Goal: Check status: Check status

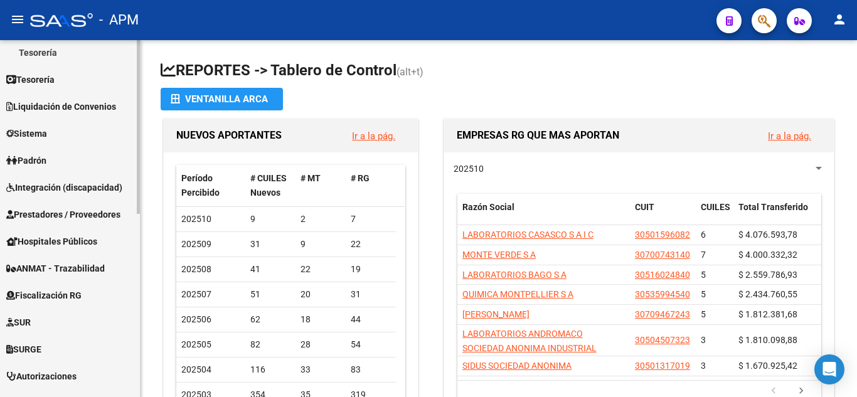
scroll to position [251, 0]
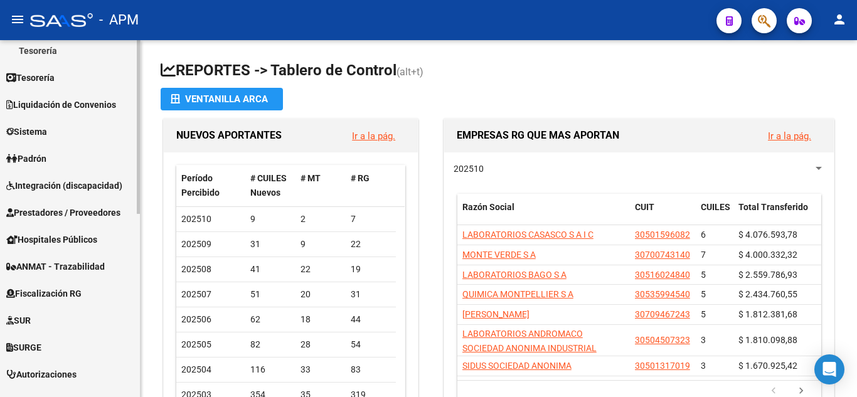
click at [70, 206] on span "Prestadores / Proveedores" at bounding box center [63, 213] width 114 height 14
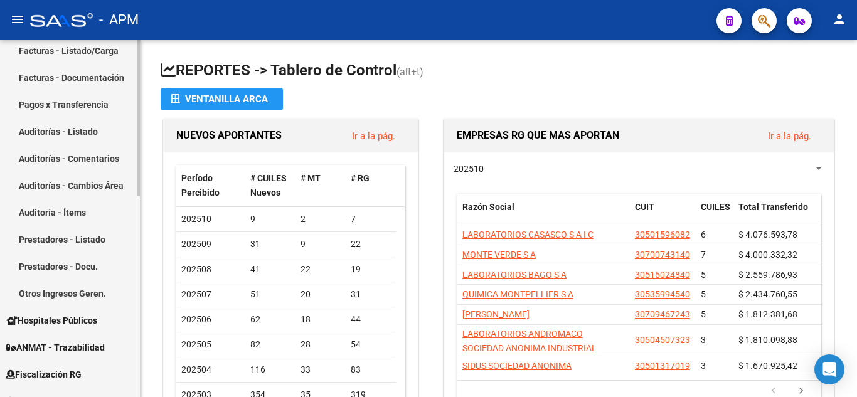
scroll to position [63, 0]
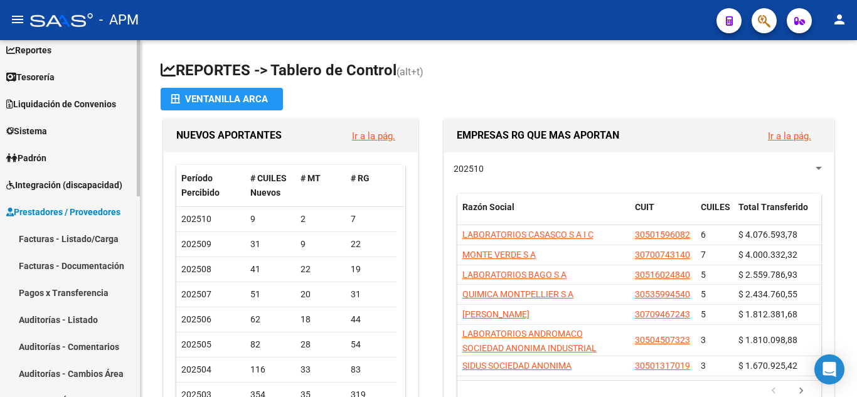
click at [81, 237] on link "Facturas - Listado/Carga" at bounding box center [70, 238] width 140 height 27
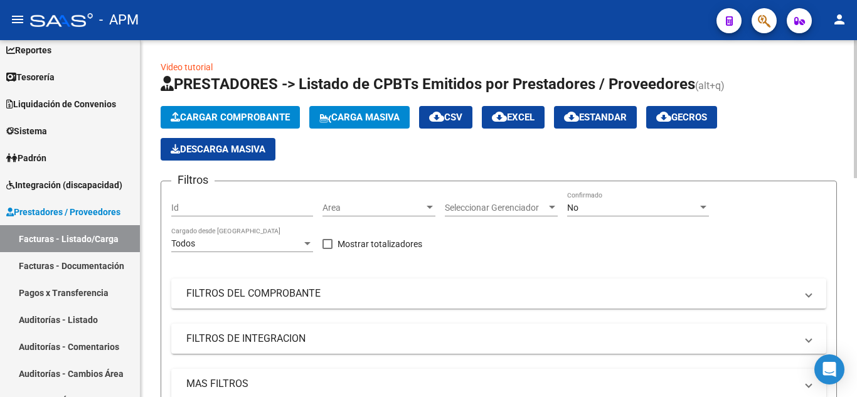
click at [648, 205] on div "No" at bounding box center [632, 208] width 131 height 11
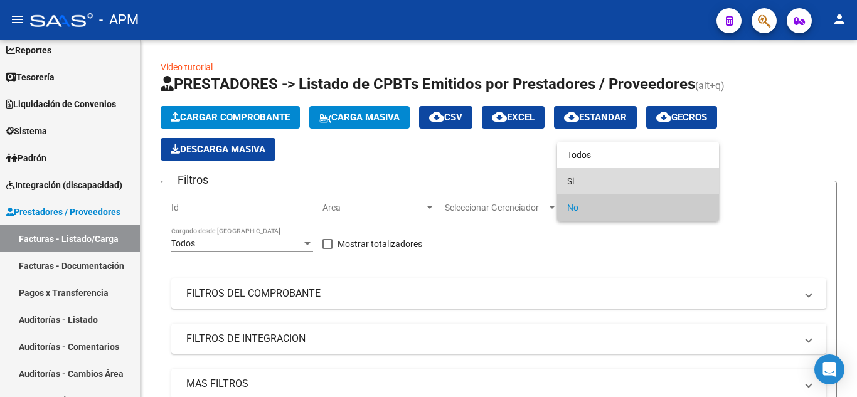
click at [644, 188] on span "Si" at bounding box center [638, 181] width 142 height 26
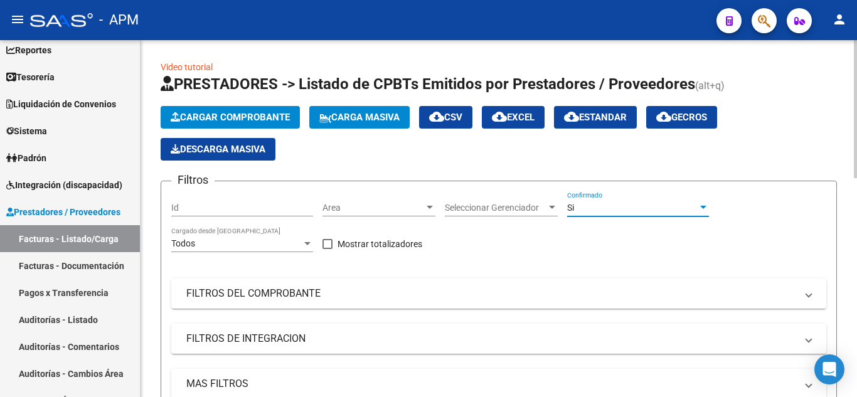
click at [525, 203] on span "Seleccionar Gerenciador" at bounding box center [496, 208] width 102 height 11
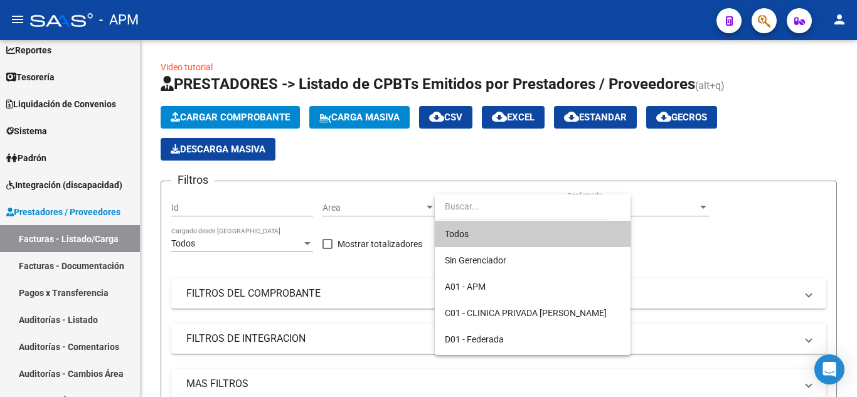
click at [648, 156] on div at bounding box center [428, 198] width 857 height 397
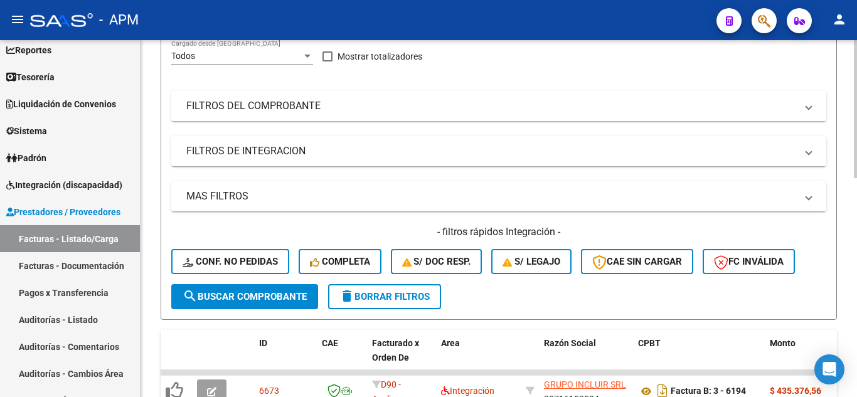
scroll to position [188, 0]
click at [235, 292] on span "search Buscar Comprobante" at bounding box center [245, 296] width 124 height 11
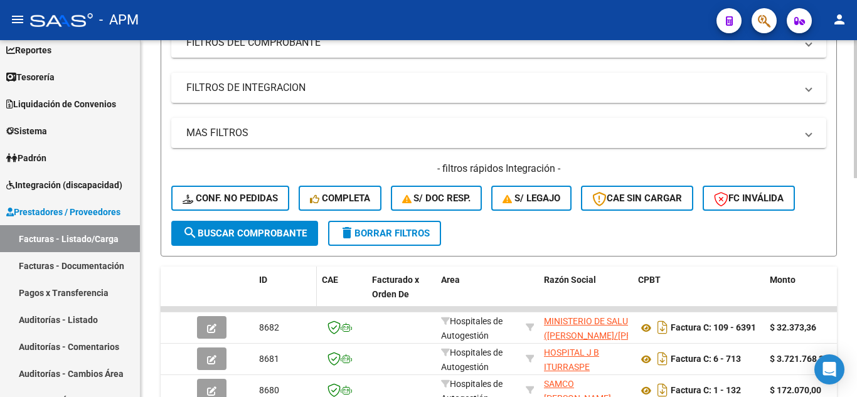
scroll to position [63, 0]
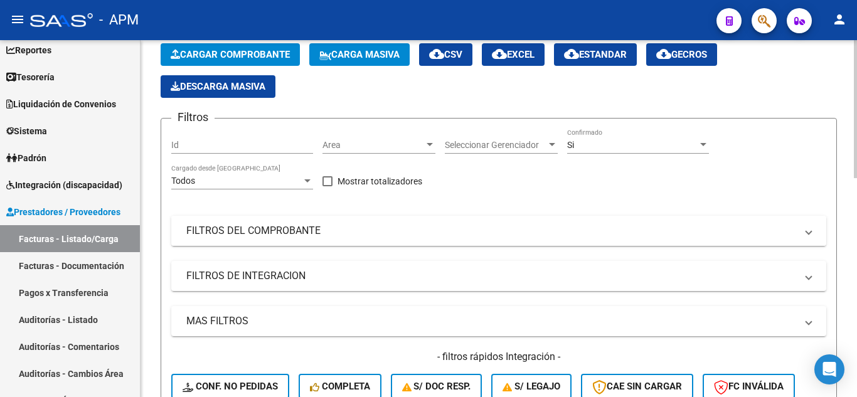
click at [371, 230] on mat-panel-title "FILTROS DEL COMPROBANTE" at bounding box center [491, 231] width 610 height 14
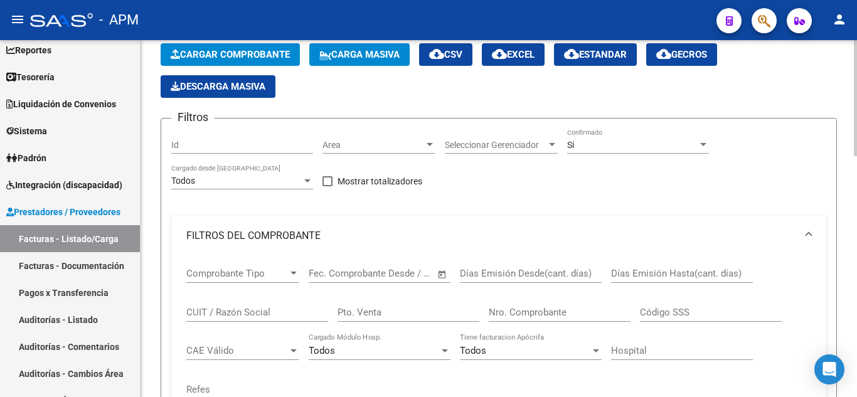
click at [222, 312] on input "CUIT / Razón Social" at bounding box center [257, 312] width 142 height 11
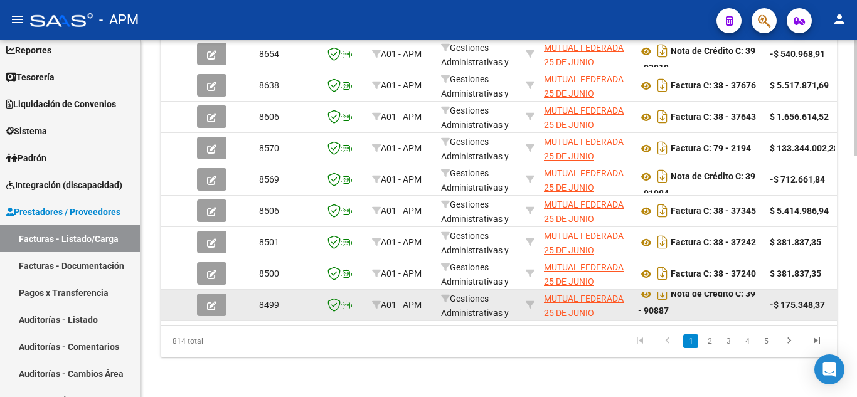
scroll to position [741, 0]
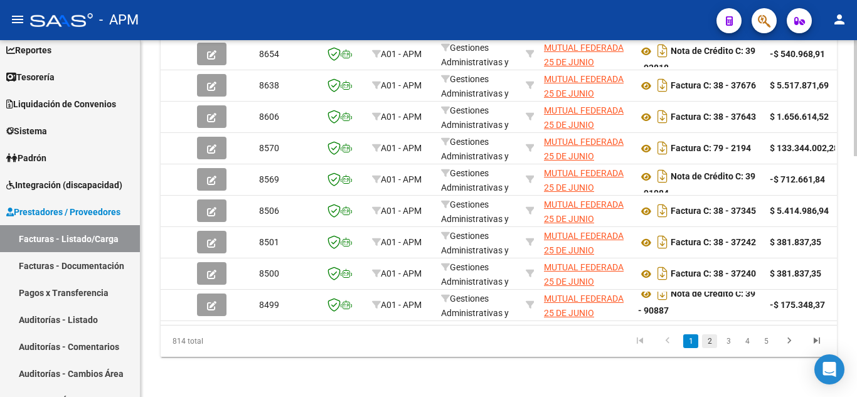
type input "mutual federada"
click at [648, 341] on link "2" at bounding box center [709, 341] width 15 height 14
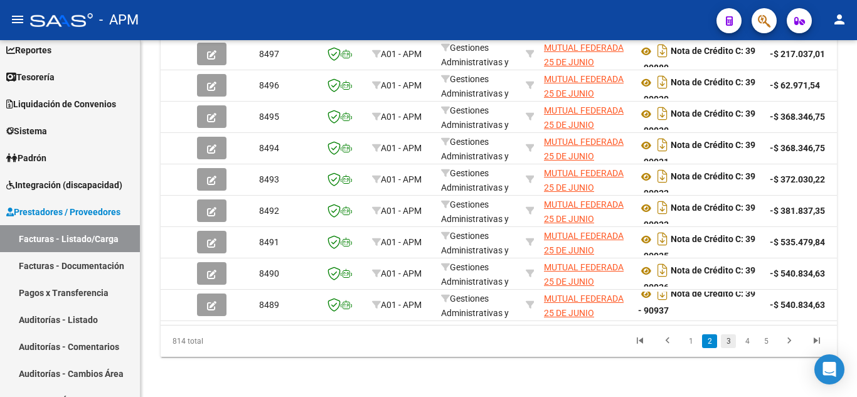
click at [648, 343] on link "3" at bounding box center [728, 341] width 15 height 14
click at [648, 344] on link "4" at bounding box center [747, 341] width 15 height 14
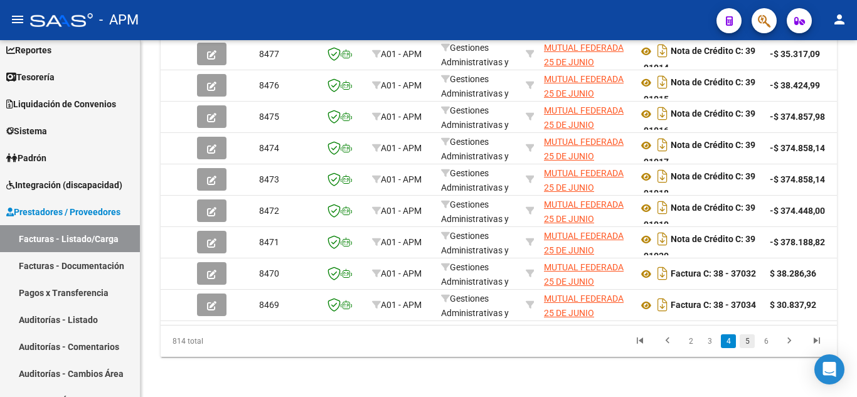
click at [648, 345] on link "5" at bounding box center [747, 341] width 15 height 14
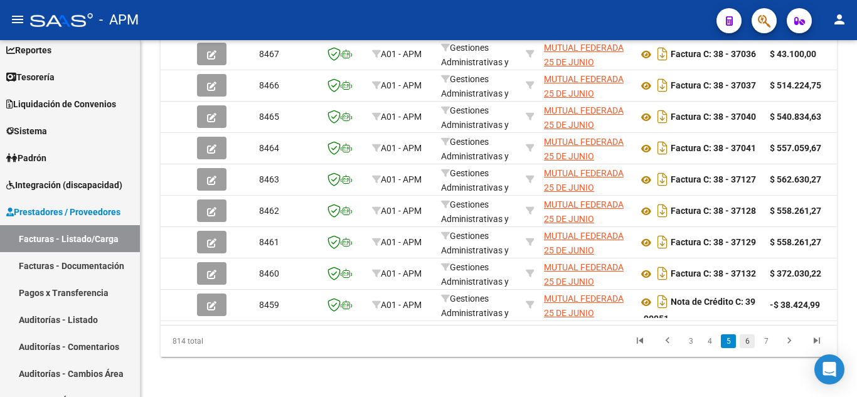
click at [648, 344] on link "6" at bounding box center [747, 341] width 15 height 14
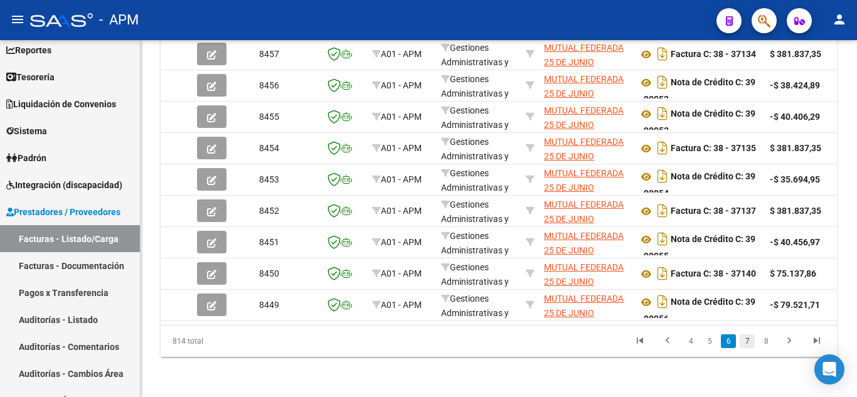
click at [648, 343] on link "7" at bounding box center [747, 341] width 15 height 14
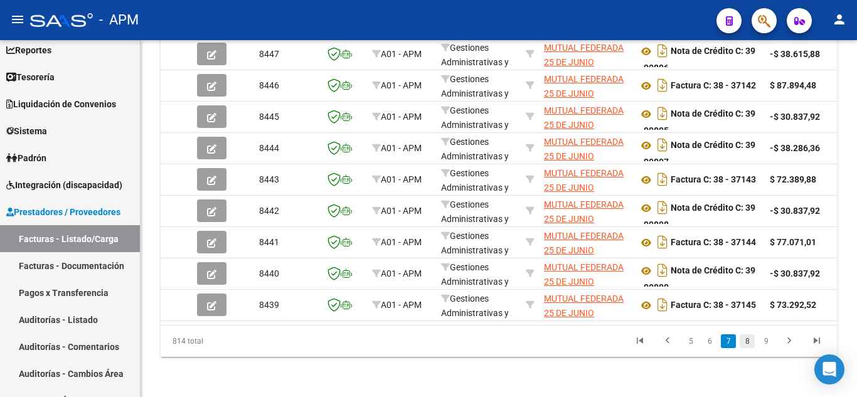
click at [648, 343] on link "8" at bounding box center [747, 341] width 15 height 14
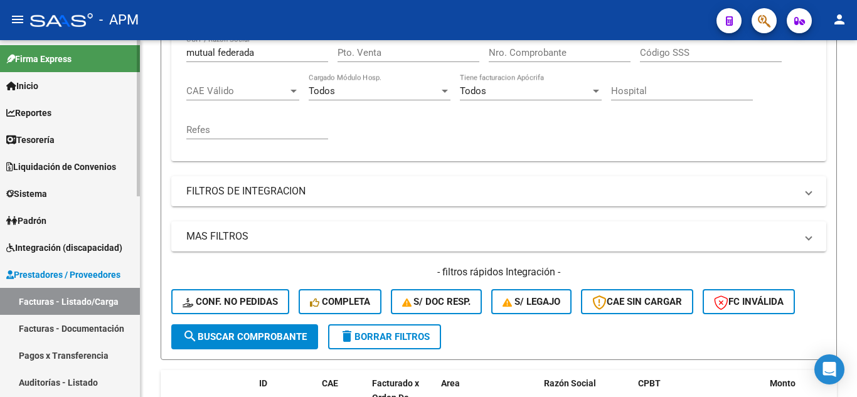
scroll to position [302, 0]
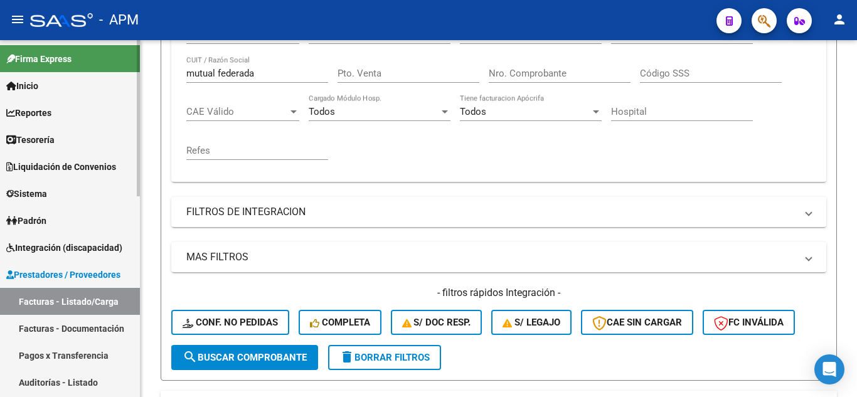
click at [33, 106] on span "Reportes" at bounding box center [28, 113] width 45 height 14
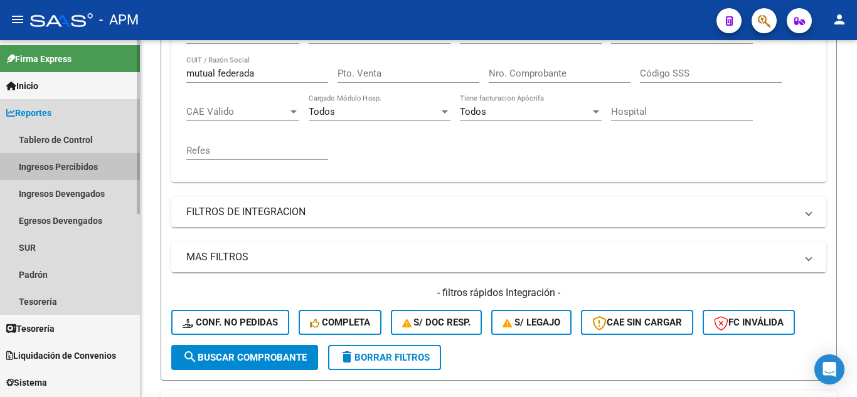
click at [67, 170] on link "Ingresos Percibidos" at bounding box center [70, 166] width 140 height 27
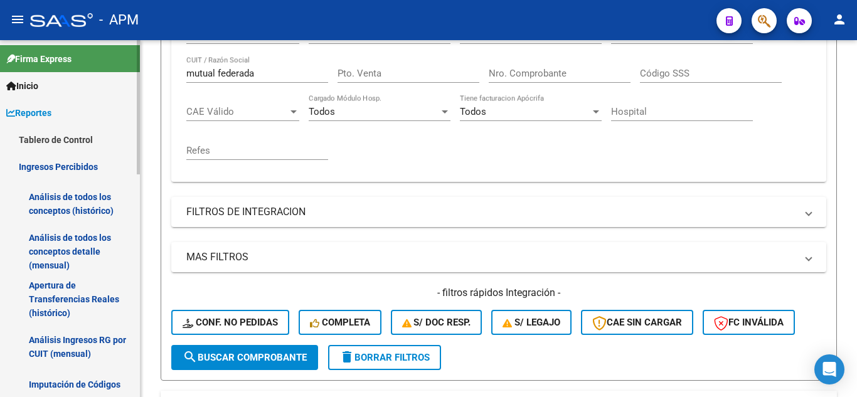
click at [64, 242] on link "Análisis de todos los conceptos detalle (mensual)" at bounding box center [70, 252] width 140 height 48
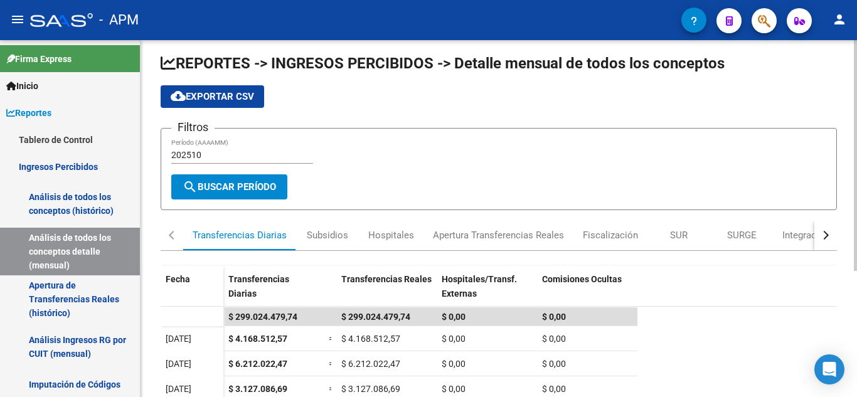
scroll to position [6, 0]
click at [602, 237] on div "Fiscalización" at bounding box center [610, 236] width 55 height 14
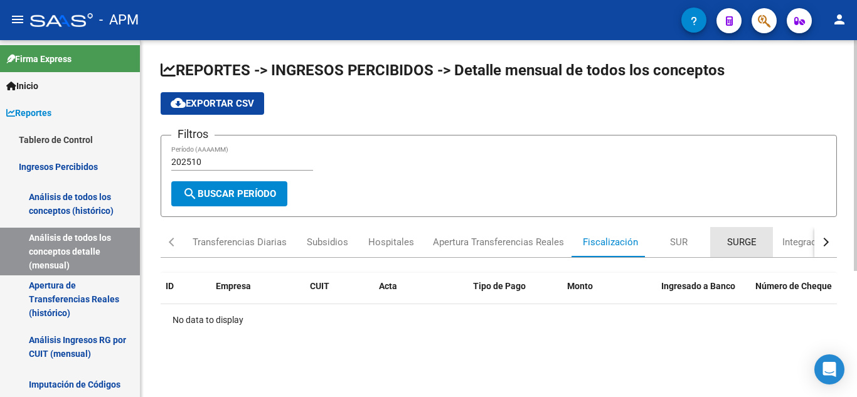
click at [648, 240] on div "SURGE" at bounding box center [741, 242] width 29 height 14
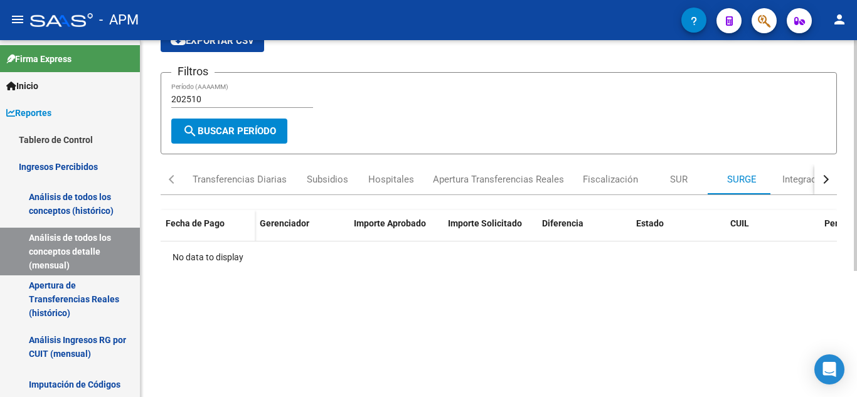
scroll to position [125, 0]
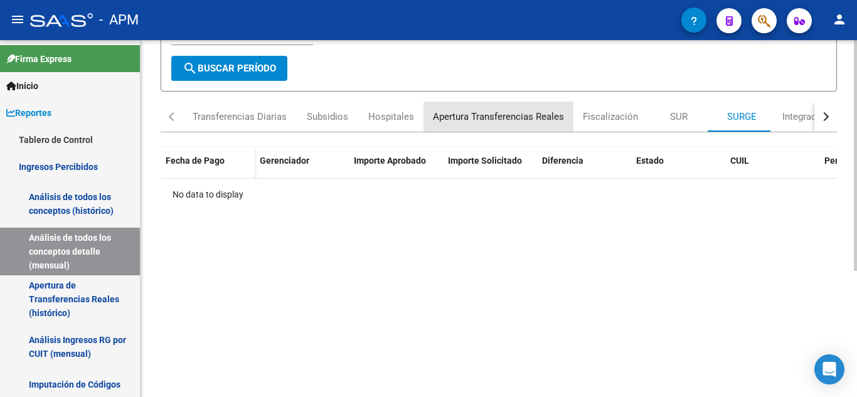
click at [469, 112] on div "Apertura Transferencias Reales" at bounding box center [498, 117] width 131 height 14
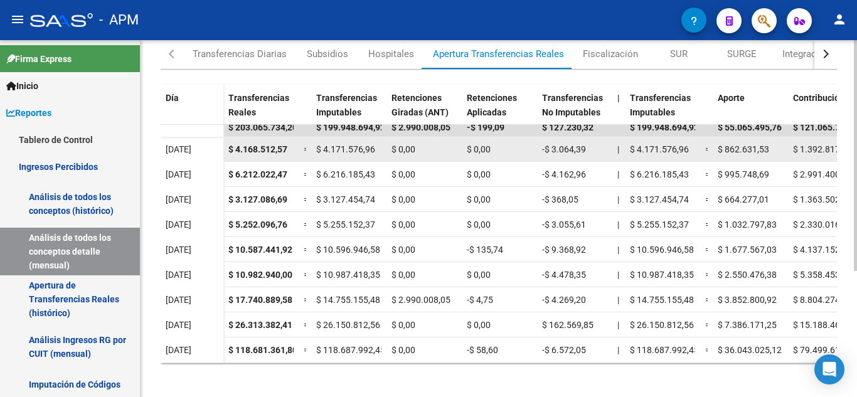
scroll to position [0, 0]
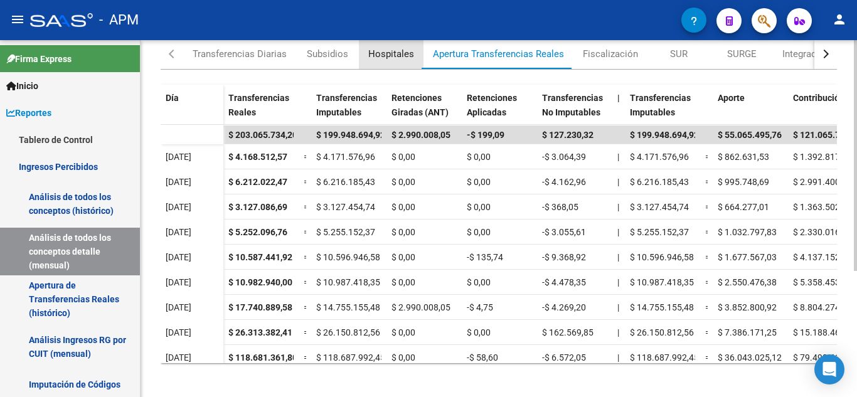
click at [387, 49] on div "Hospitales" at bounding box center [391, 54] width 46 height 14
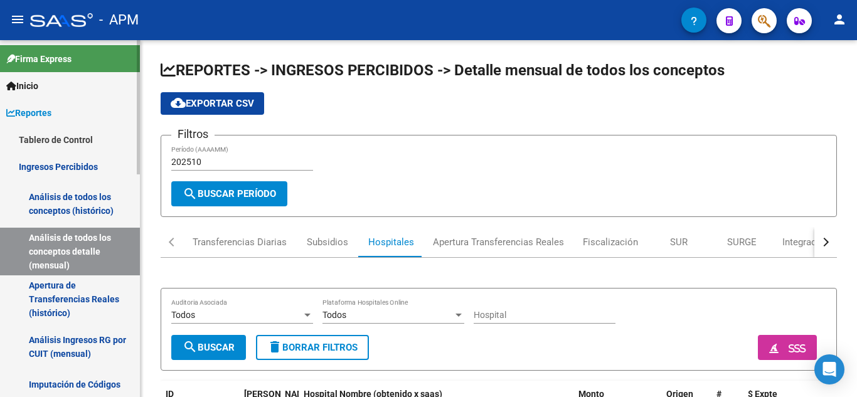
click at [73, 141] on link "Tablero de Control" at bounding box center [70, 139] width 140 height 27
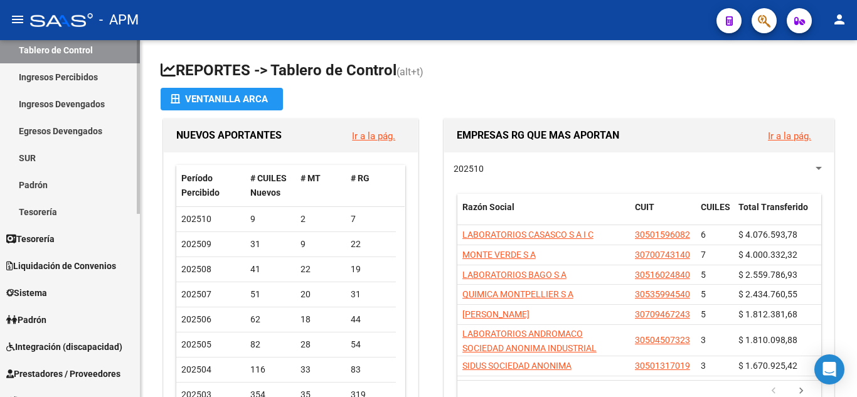
scroll to position [125, 0]
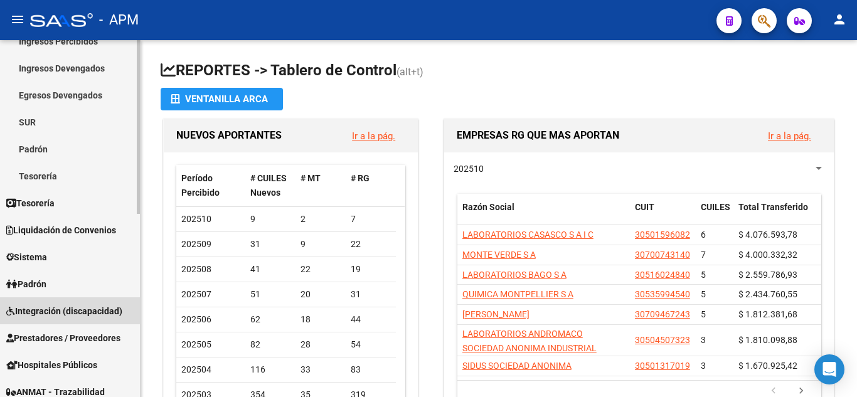
click at [67, 305] on span "Integración (discapacidad)" at bounding box center [64, 311] width 116 height 14
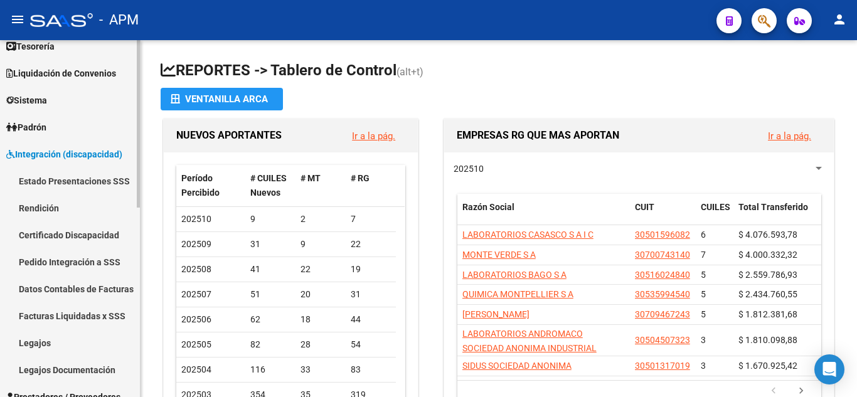
scroll to position [63, 0]
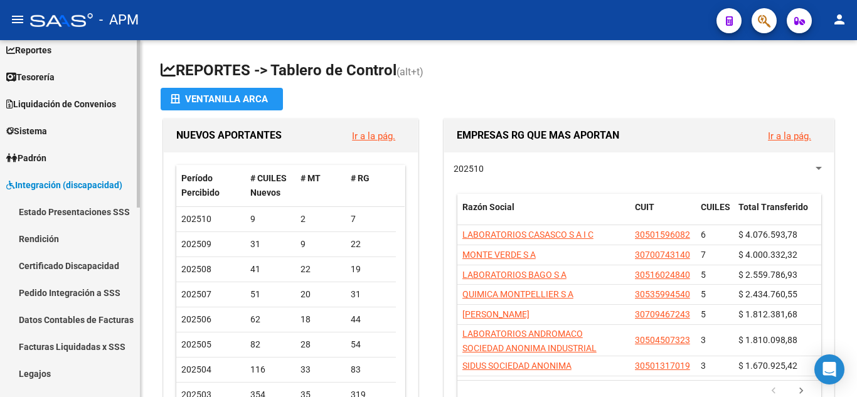
click at [65, 216] on link "Estado Presentaciones SSS" at bounding box center [70, 211] width 140 height 27
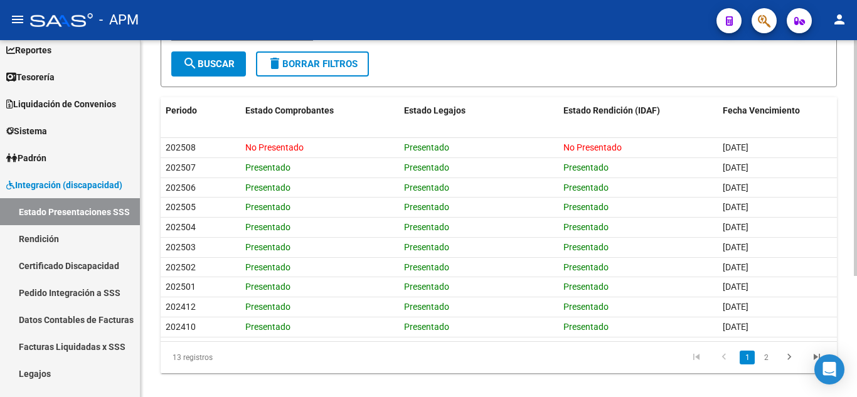
scroll to position [184, 0]
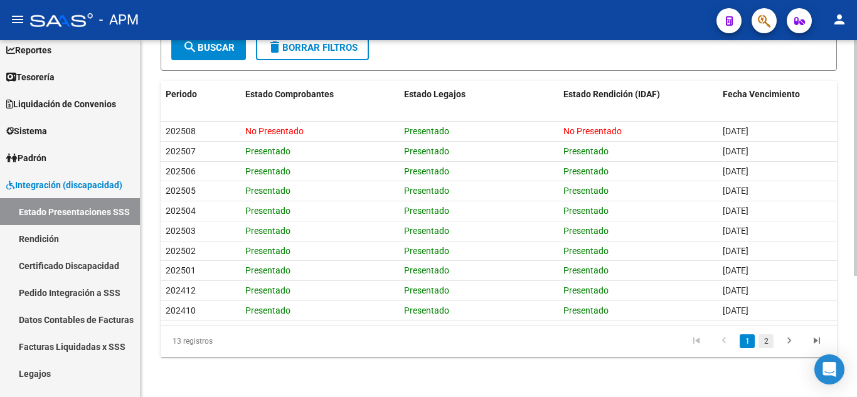
click at [648, 338] on link "2" at bounding box center [766, 341] width 15 height 14
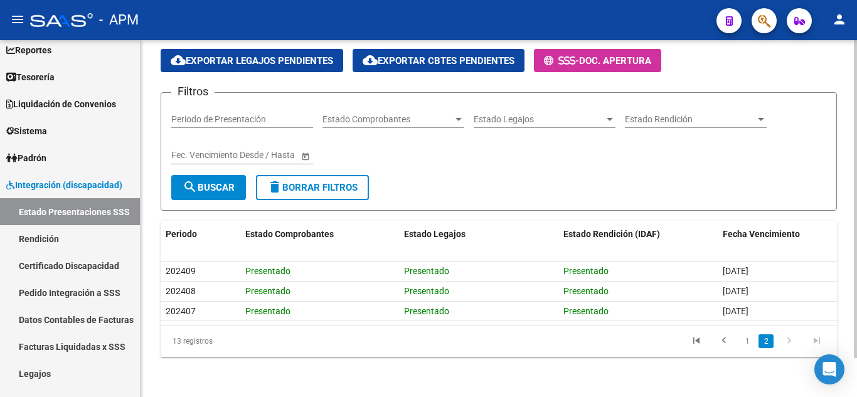
scroll to position [44, 0]
click at [648, 341] on link "1" at bounding box center [747, 341] width 15 height 14
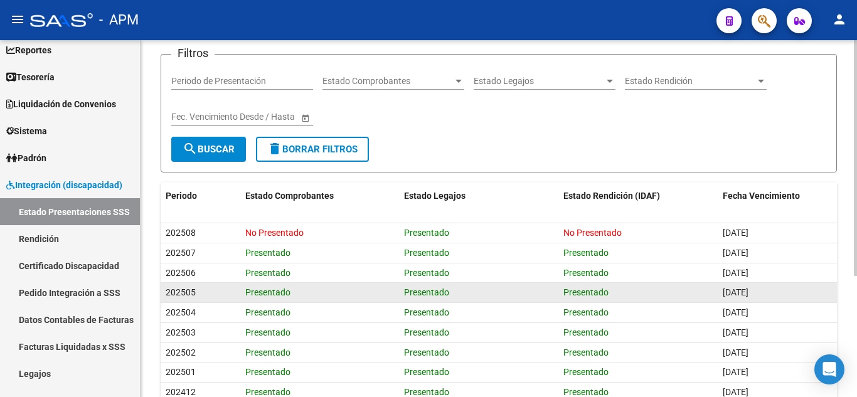
scroll to position [0, 0]
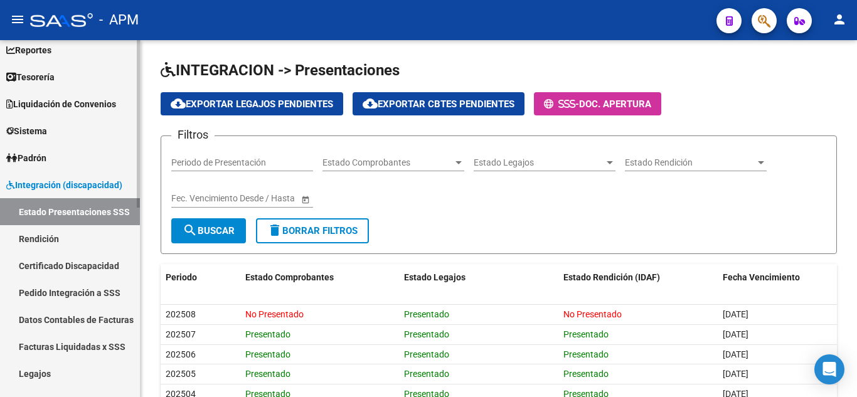
drag, startPoint x: 85, startPoint y: 230, endPoint x: 82, endPoint y: 236, distance: 7.0
click at [85, 230] on link "Rendición" at bounding box center [70, 238] width 140 height 27
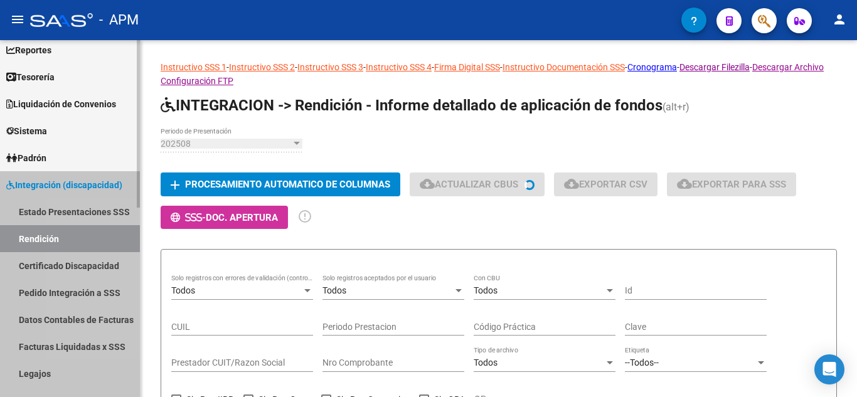
click at [82, 236] on link "Rendición" at bounding box center [70, 238] width 140 height 27
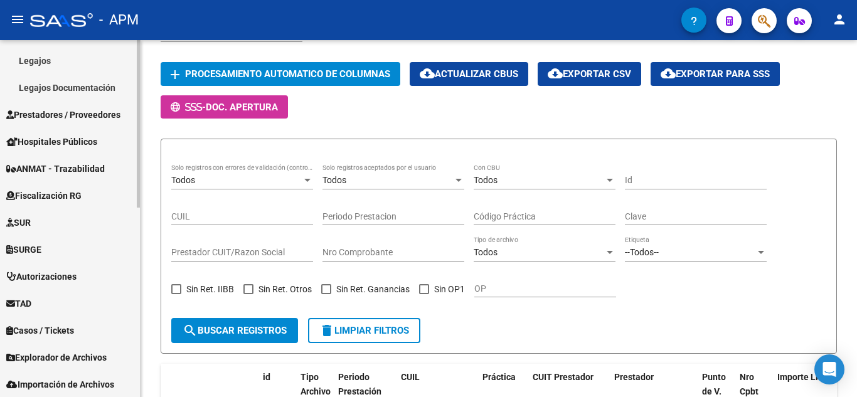
scroll to position [376, 0]
click at [75, 116] on span "Prestadores / Proveedores" at bounding box center [63, 114] width 114 height 14
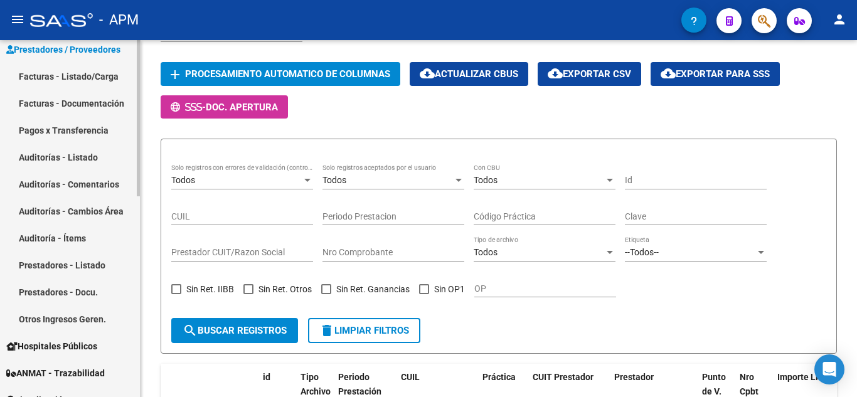
scroll to position [188, 0]
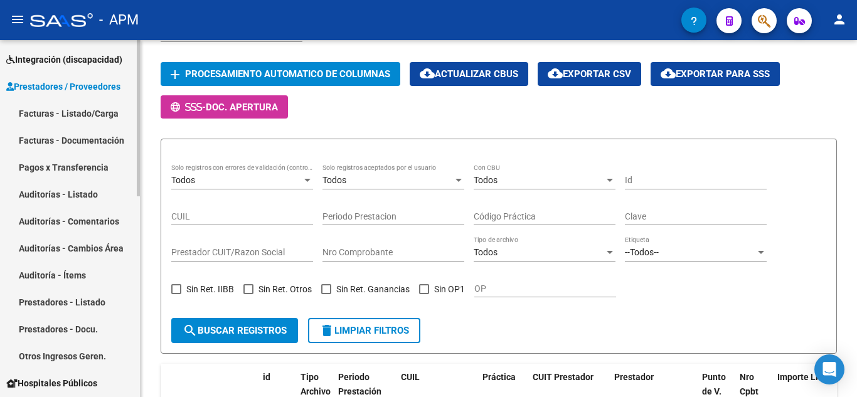
click at [82, 112] on link "Facturas - Listado/Carga" at bounding box center [70, 113] width 140 height 27
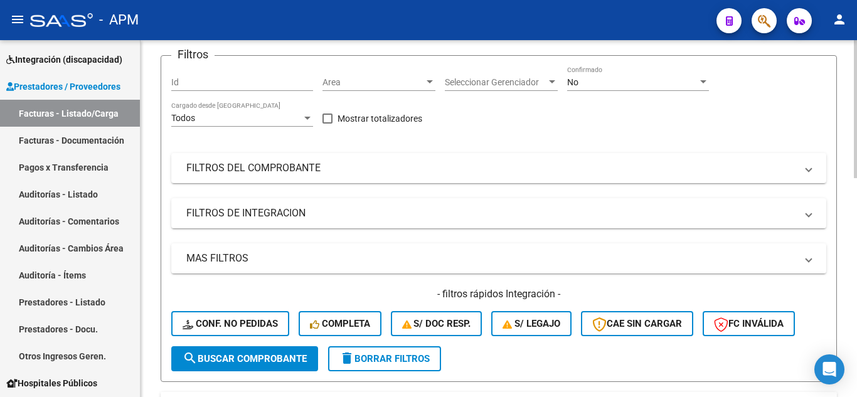
click at [622, 92] on div "No Confirmado" at bounding box center [638, 84] width 142 height 36
click at [630, 82] on div "No" at bounding box center [632, 82] width 131 height 11
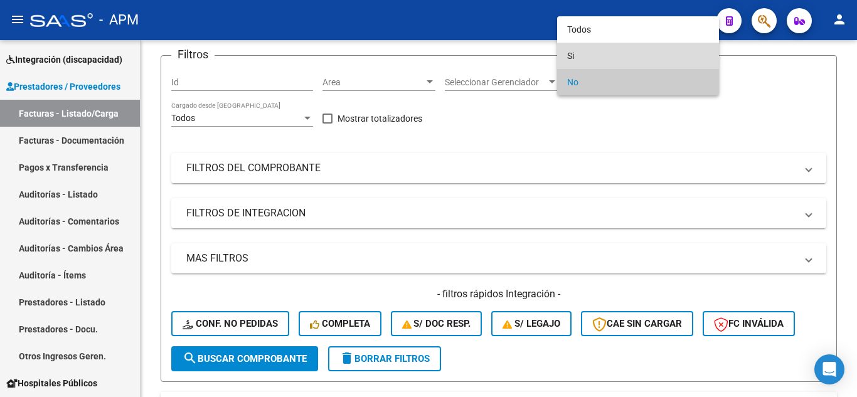
click at [635, 56] on span "Si" at bounding box center [638, 56] width 142 height 26
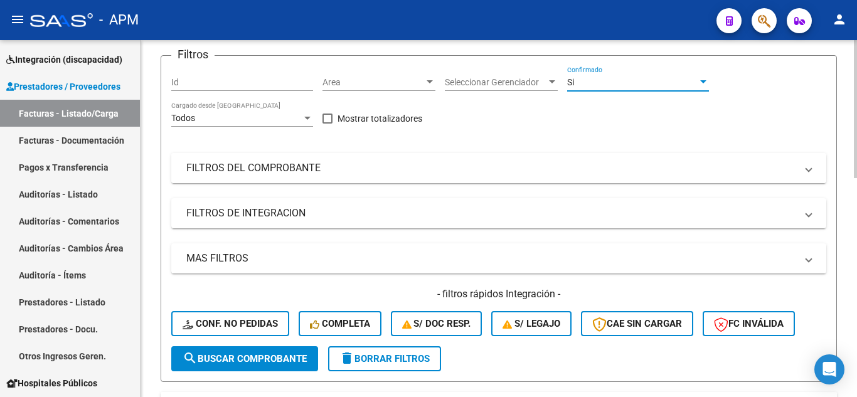
click at [594, 181] on mat-expansion-panel-header "FILTROS DEL COMPROBANTE" at bounding box center [498, 168] width 655 height 30
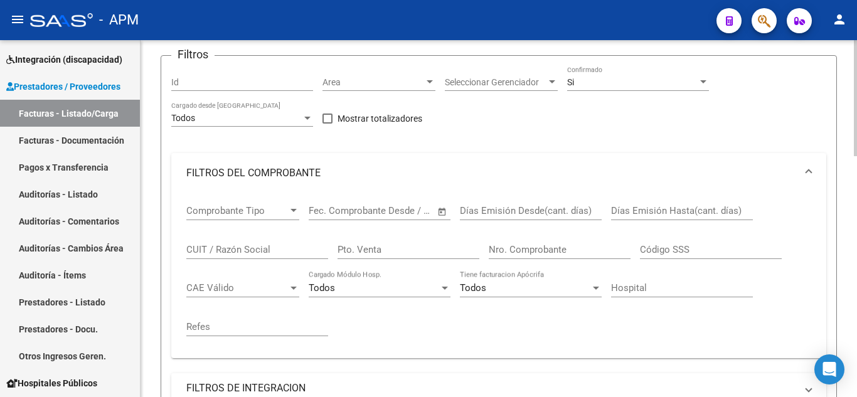
click at [518, 251] on input "Nro. Comprobante" at bounding box center [560, 249] width 142 height 11
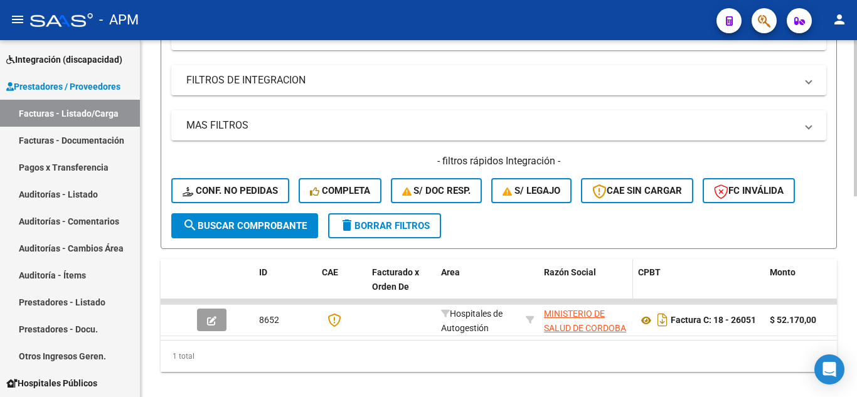
scroll to position [439, 0]
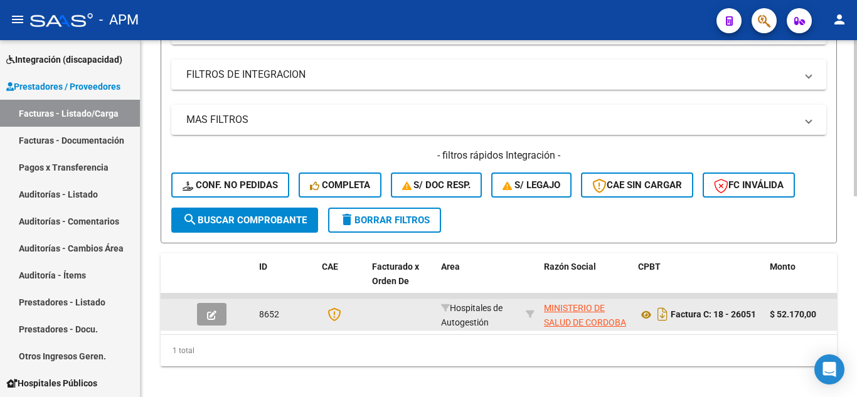
type input "26050"
click at [223, 319] on button "button" at bounding box center [211, 314] width 29 height 23
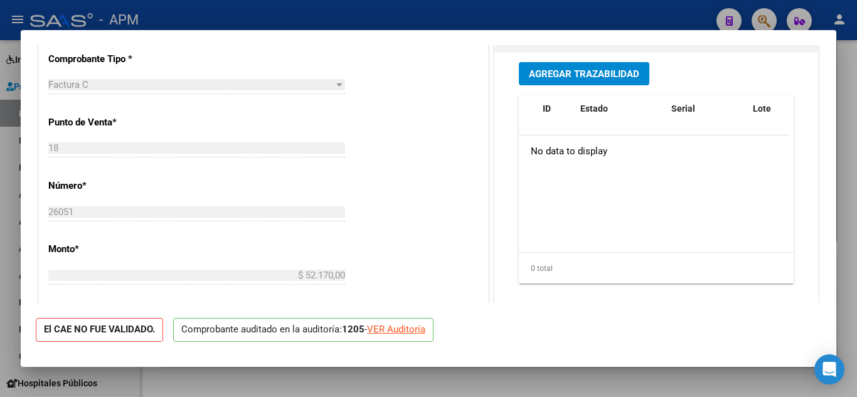
scroll to position [0, 0]
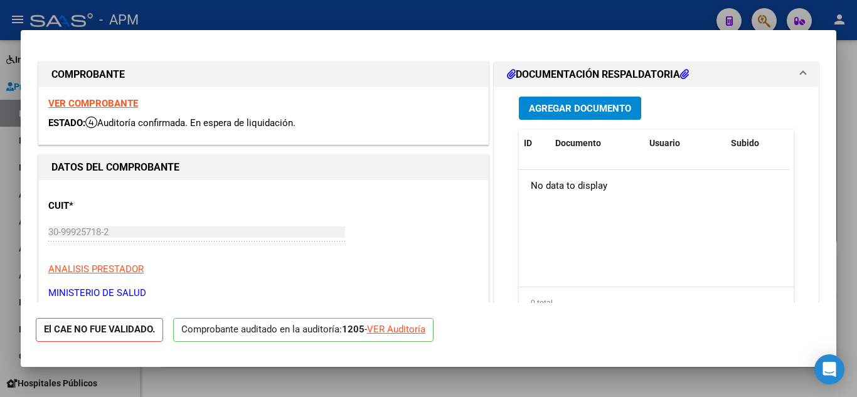
click at [414, 331] on div "VER Auditoría" at bounding box center [396, 330] width 58 height 14
type input "$ 0,00"
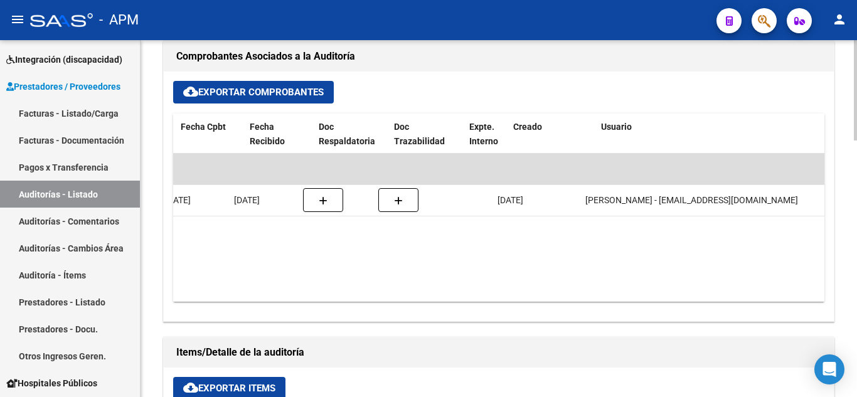
scroll to position [0, 474]
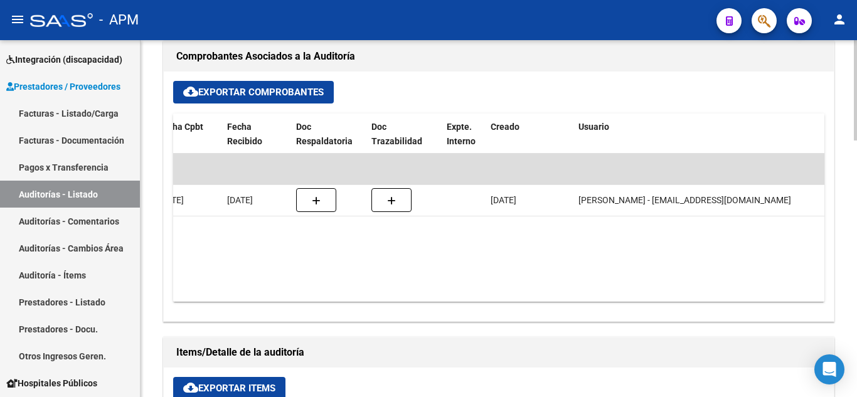
click at [648, 310] on div "cloud_download Exportar Comprobantes ID CAE Razon Social CPBT Monto Fecha Cpbt …" at bounding box center [499, 197] width 670 height 250
drag, startPoint x: 670, startPoint y: 310, endPoint x: 762, endPoint y: 312, distance: 92.9
click at [648, 309] on div "cloud_download Exportar Comprobantes ID CAE Razon Social CPBT Monto Fecha Cpbt …" at bounding box center [499, 197] width 670 height 250
click at [202, 303] on div "cloud_download Exportar Comprobantes ID CAE Razon Social CPBT Monto Fecha Cpbt …" at bounding box center [499, 197] width 670 height 250
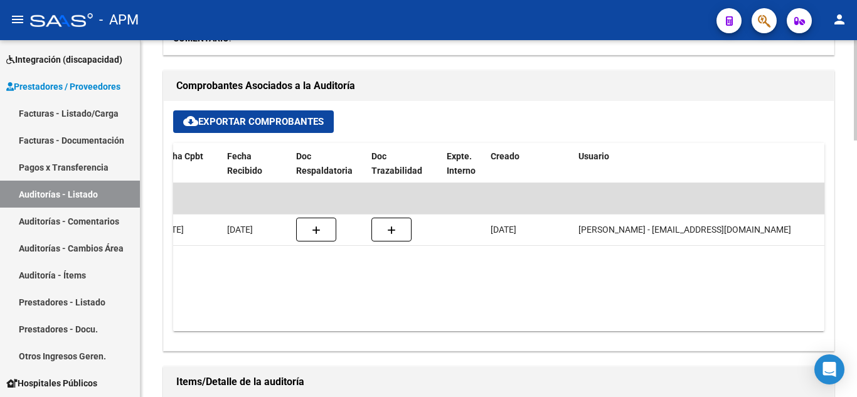
scroll to position [0, 0]
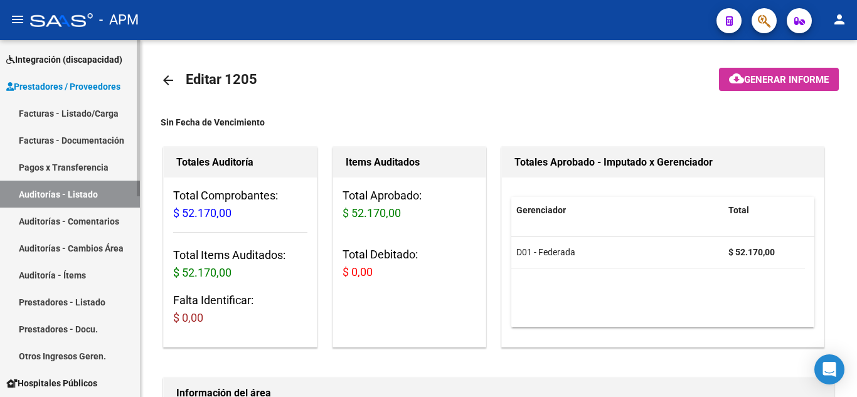
click at [33, 191] on link "Auditorías - Listado" at bounding box center [70, 194] width 140 height 27
